Goal: Information Seeking & Learning: Find specific fact

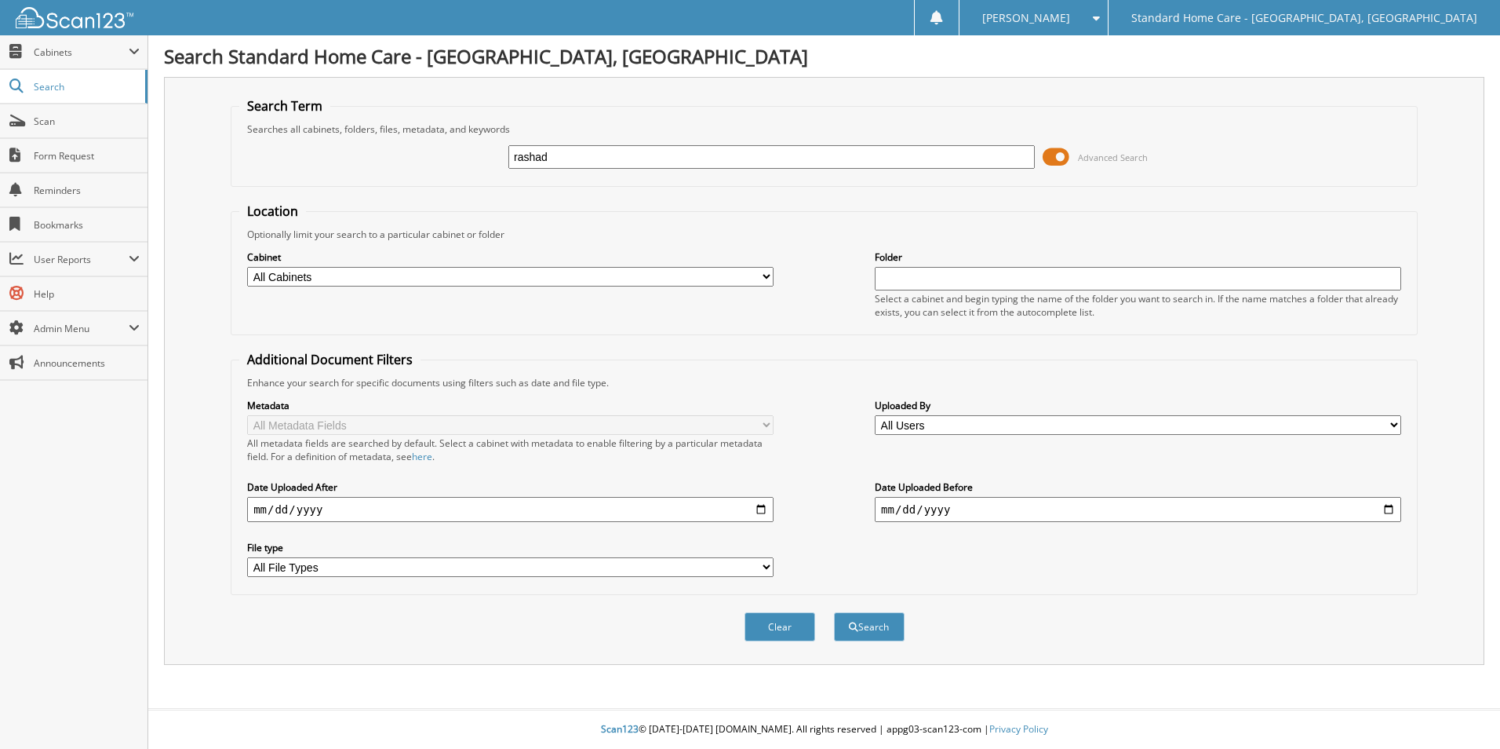
type input "rashad"
click at [834, 612] on button "Search" at bounding box center [869, 626] width 71 height 29
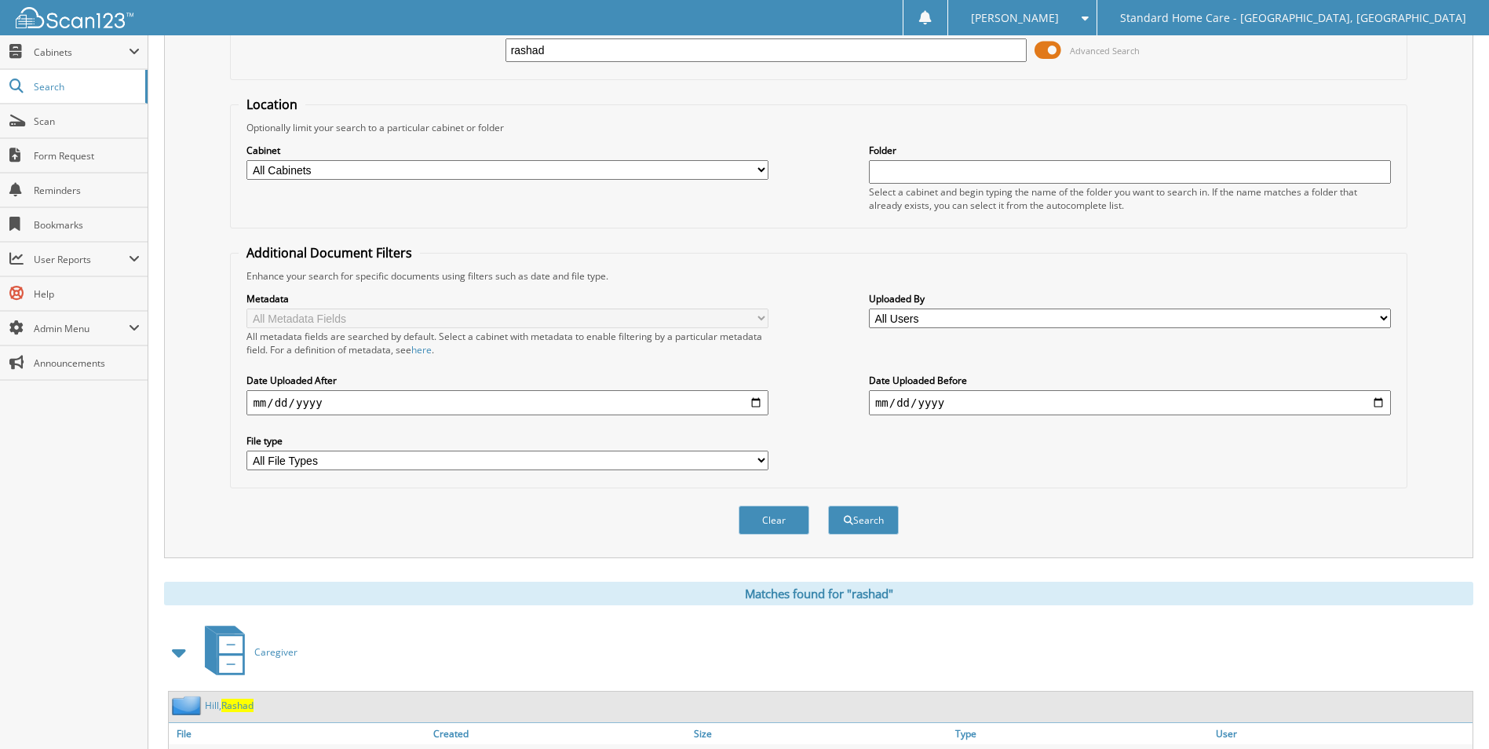
scroll to position [314, 0]
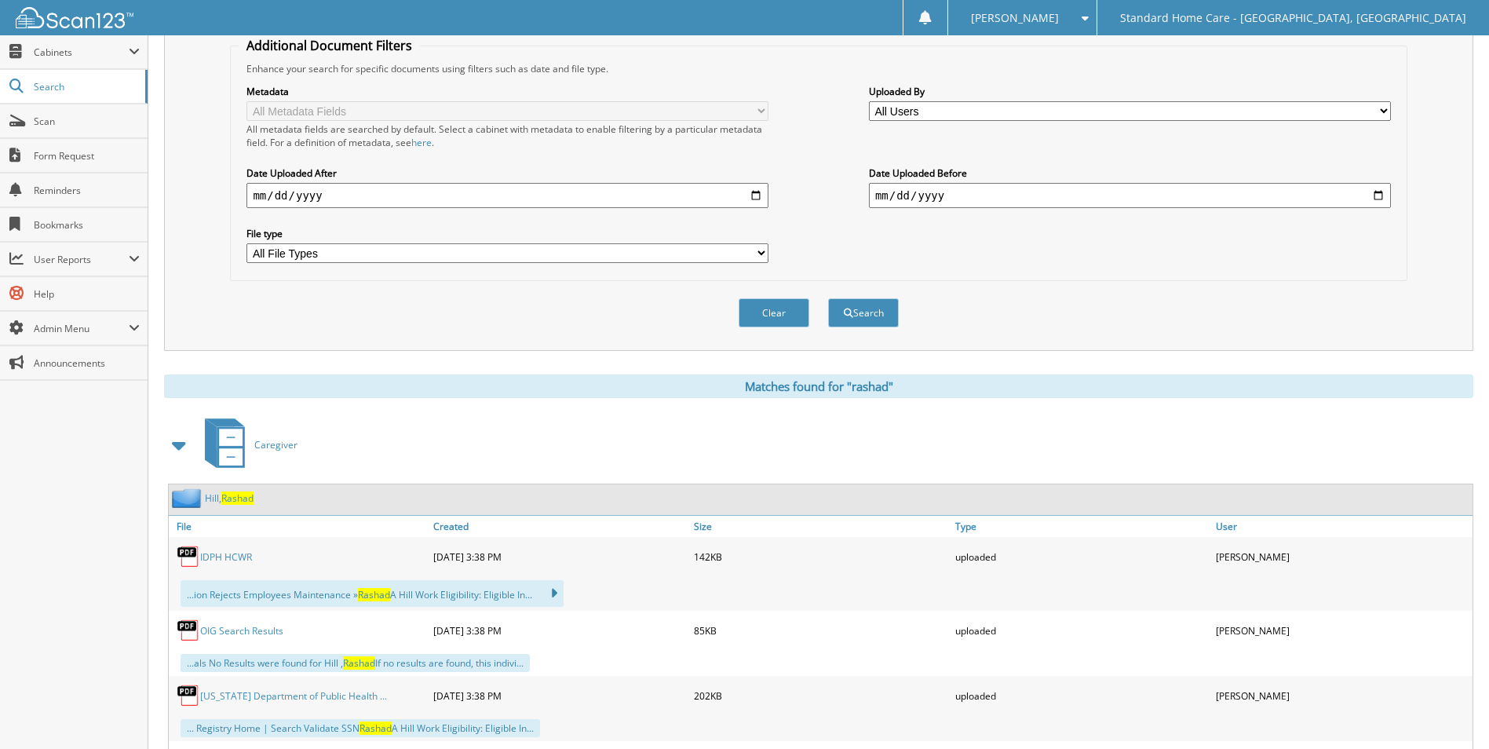
click at [228, 483] on div "Caregiver [PERSON_NAME][GEOGRAPHIC_DATA] File Size" at bounding box center [818, 610] width 1309 height 393
click at [235, 492] on span "Rashad" at bounding box center [237, 497] width 32 height 13
